Goal: Information Seeking & Learning: Learn about a topic

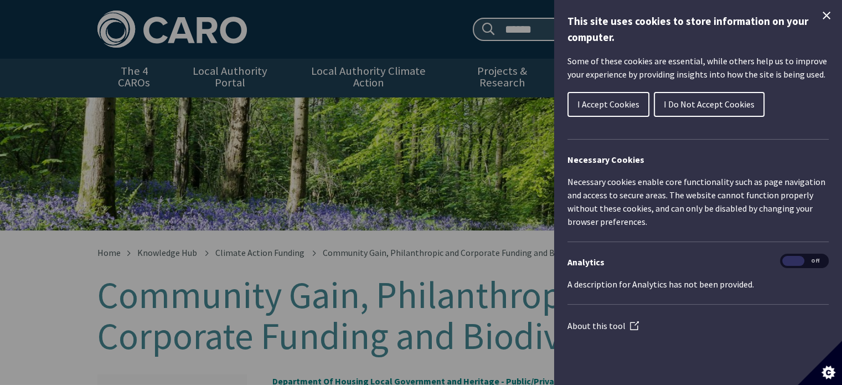
click at [593, 105] on span "I Accept Cookies" at bounding box center [608, 104] width 62 height 11
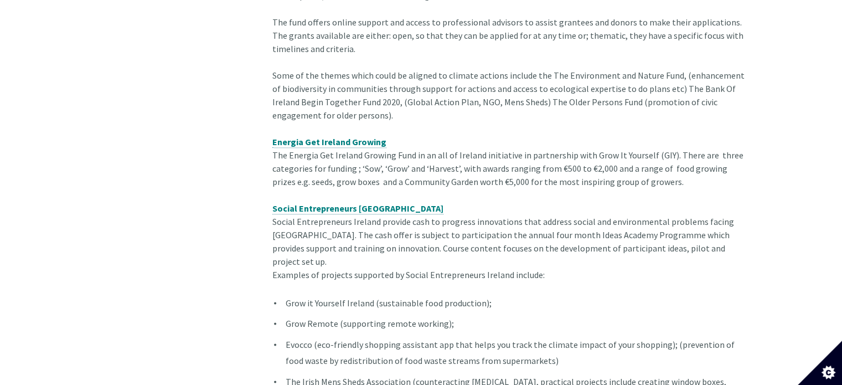
scroll to position [1384, 0]
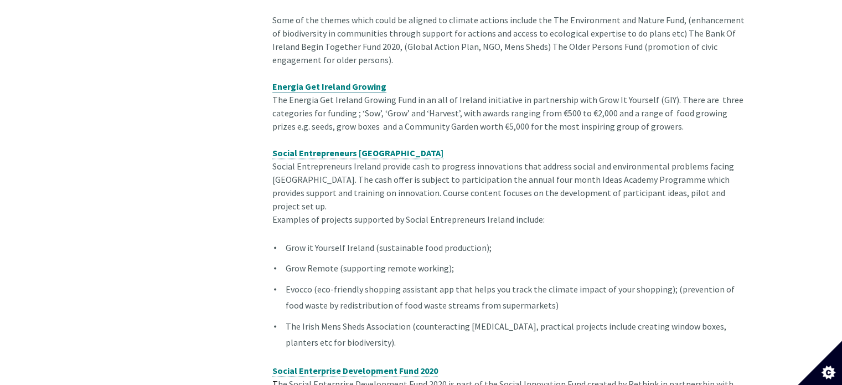
click at [352, 87] on span "Energia Get Ireland Growing" at bounding box center [329, 86] width 114 height 11
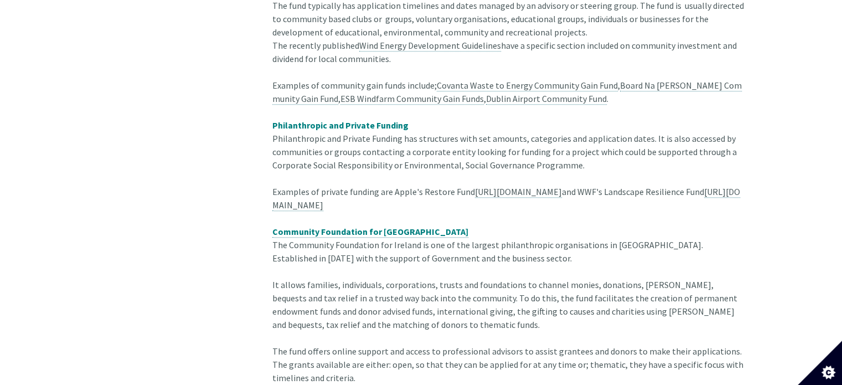
scroll to position [945, 0]
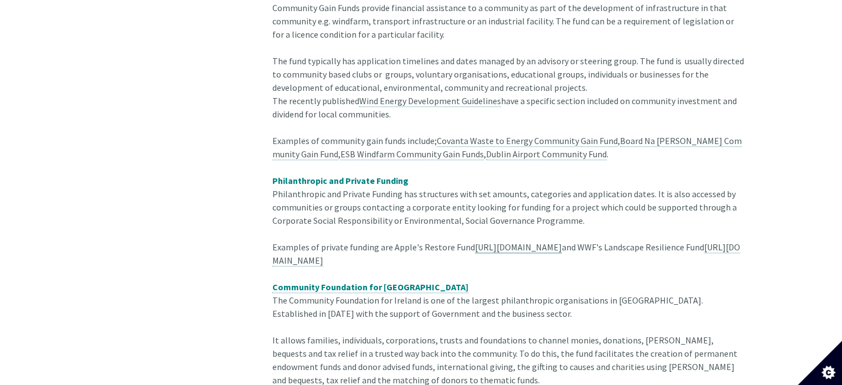
click at [493, 241] on link "[URL][DOMAIN_NAME]" at bounding box center [518, 247] width 87 height 12
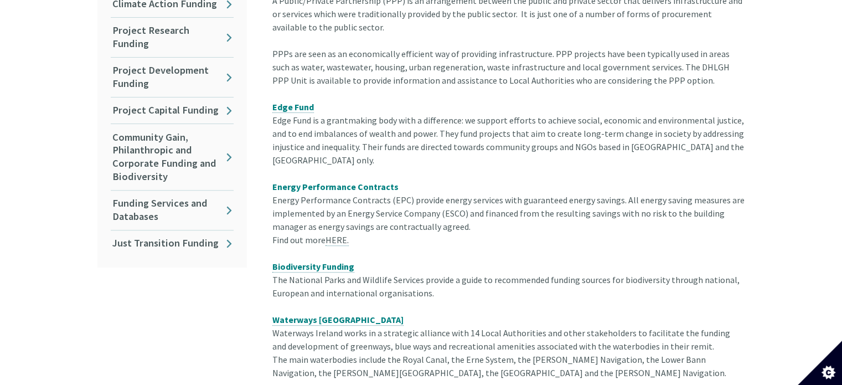
scroll to position [338, 0]
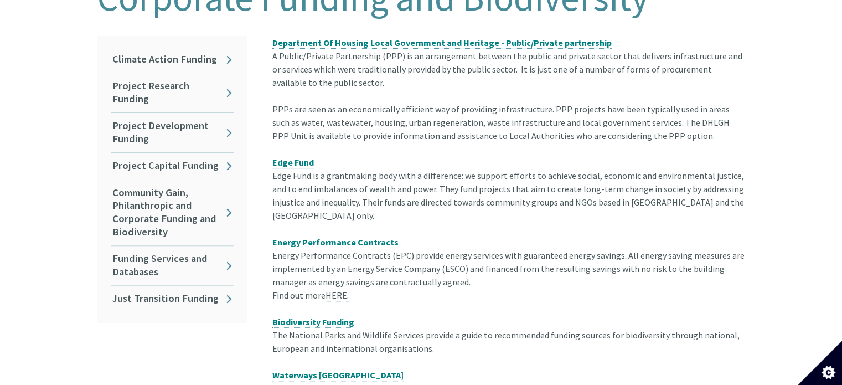
click at [283, 157] on strong "Edge Fund" at bounding box center [293, 162] width 42 height 11
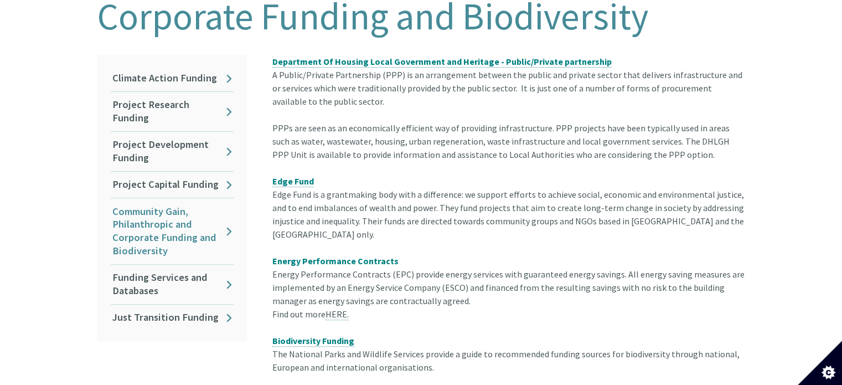
scroll to position [348, 0]
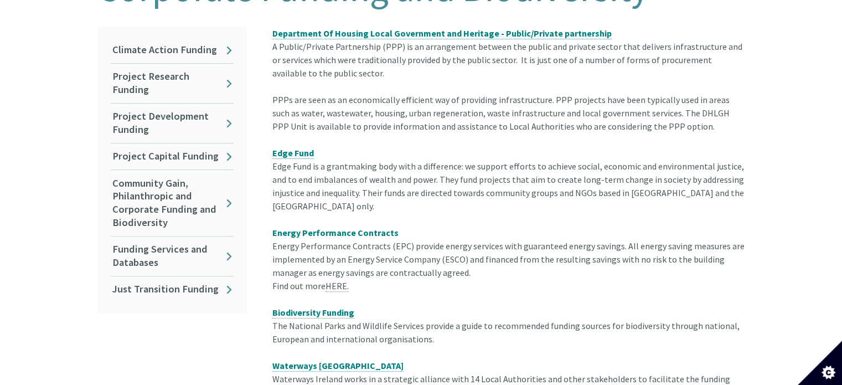
click at [234, 246] on div "Climate Action Funding Project Research Funding Project Development Funding Pro…" at bounding box center [171, 170] width 149 height 287
click at [230, 245] on link "Funding Services and Databases" at bounding box center [172, 255] width 123 height 39
